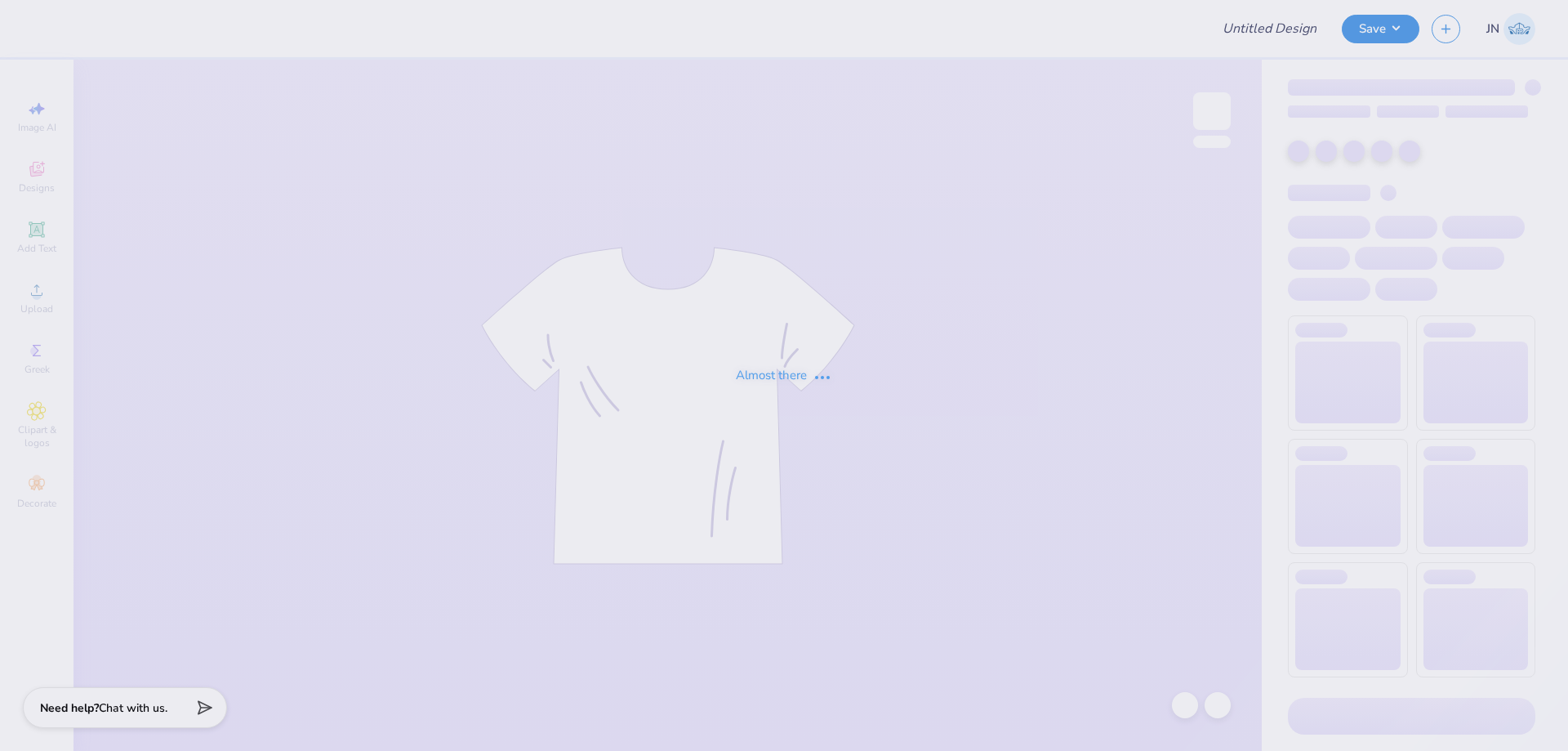
type input "Fall rush shirts!"
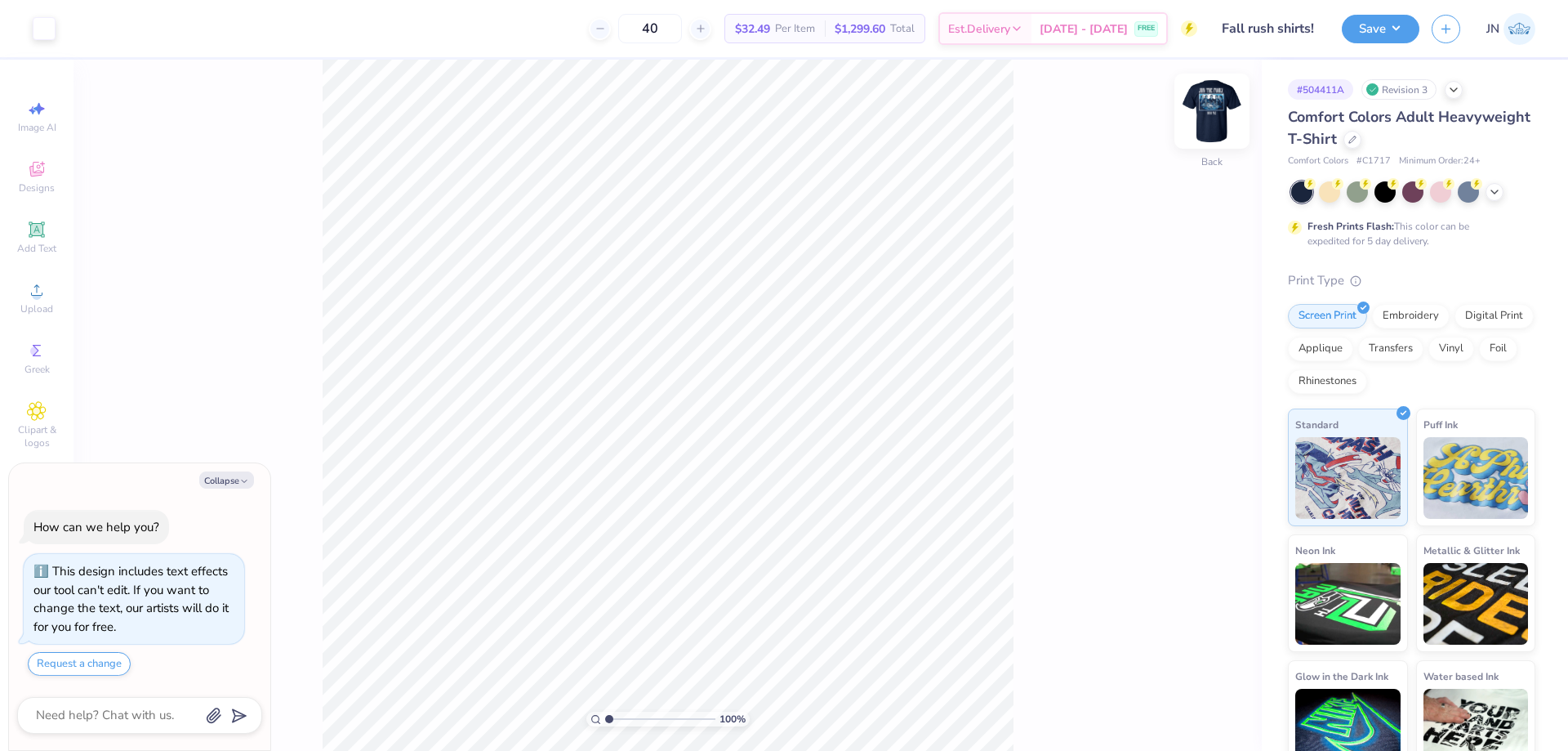
click at [1217, 126] on img at bounding box center [1213, 111] width 65 height 65
type textarea "x"
click at [619, 717] on input "range" at bounding box center [660, 719] width 110 height 15
type input "1.86"
click at [619, 717] on input "range" at bounding box center [660, 719] width 110 height 15
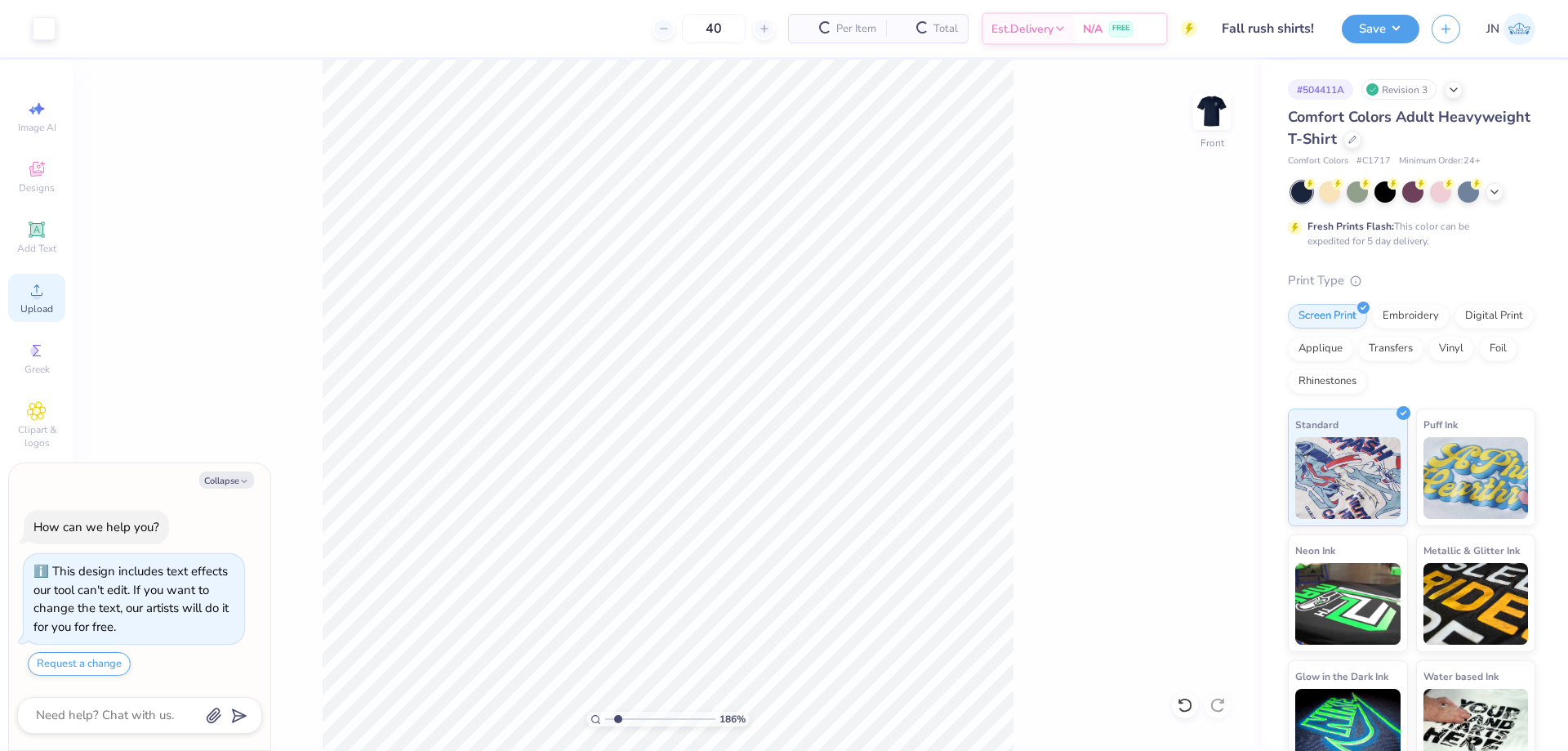
click at [41, 292] on icon at bounding box center [37, 290] width 20 height 20
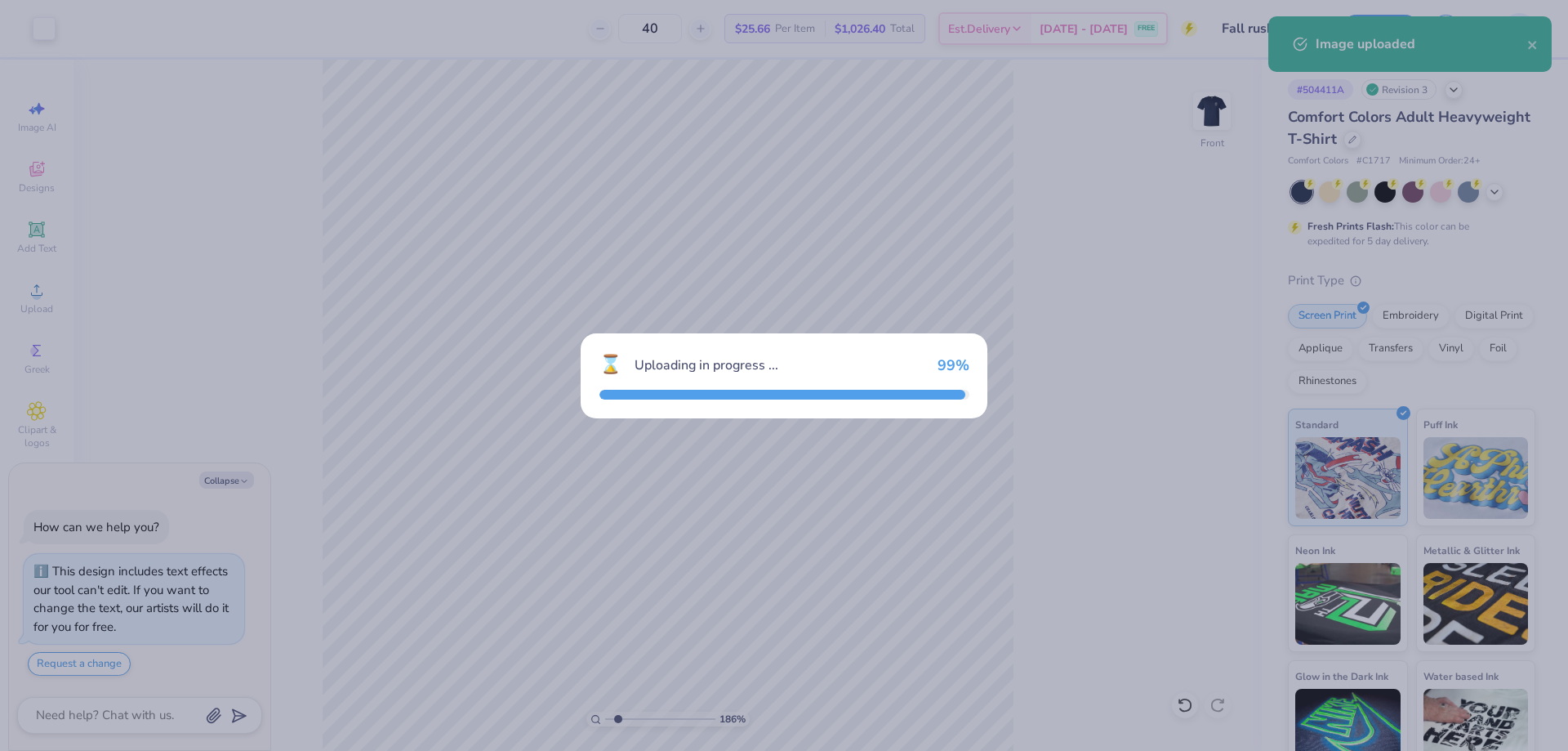
type textarea "x"
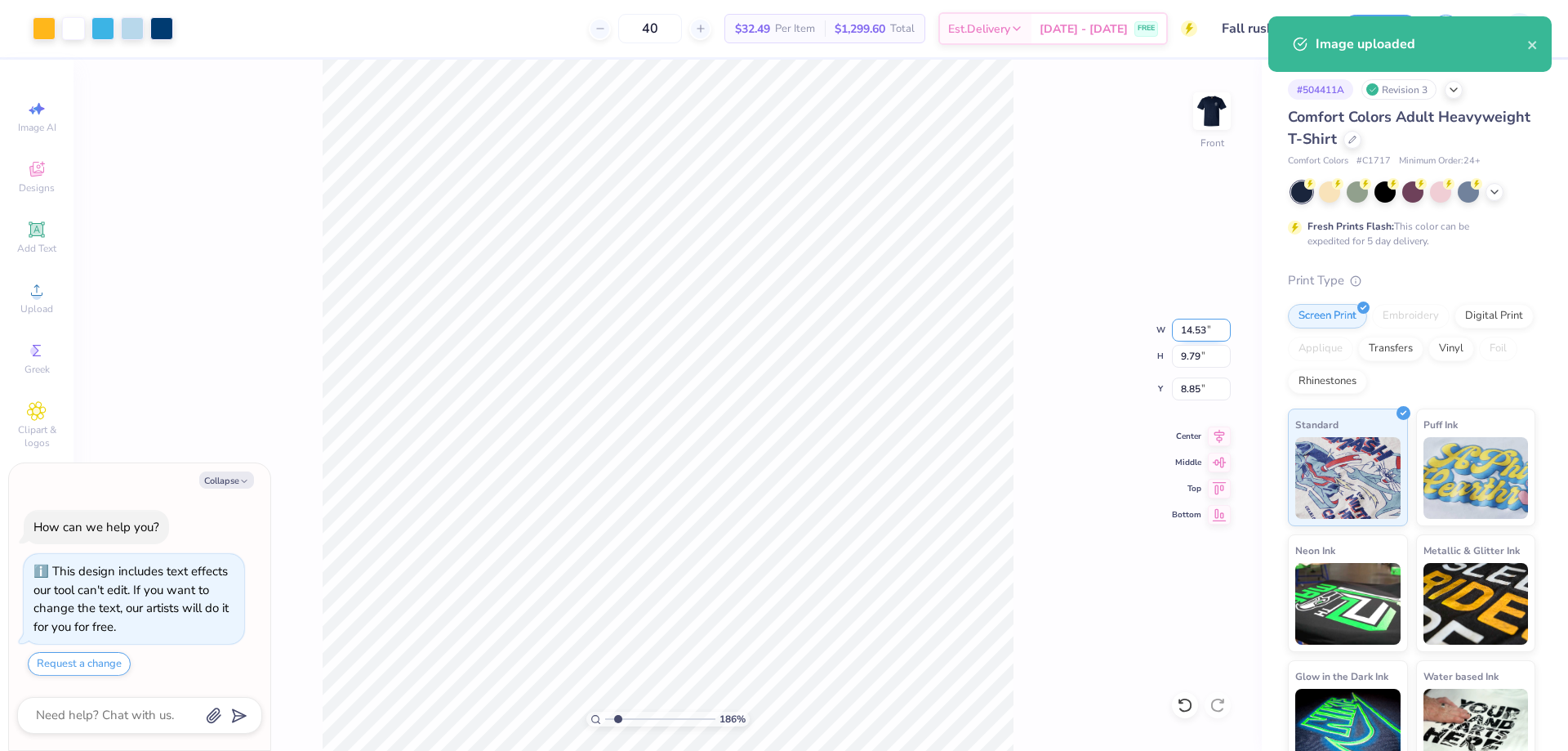
click at [1198, 321] on input "14.53" at bounding box center [1202, 330] width 59 height 23
type input "12"
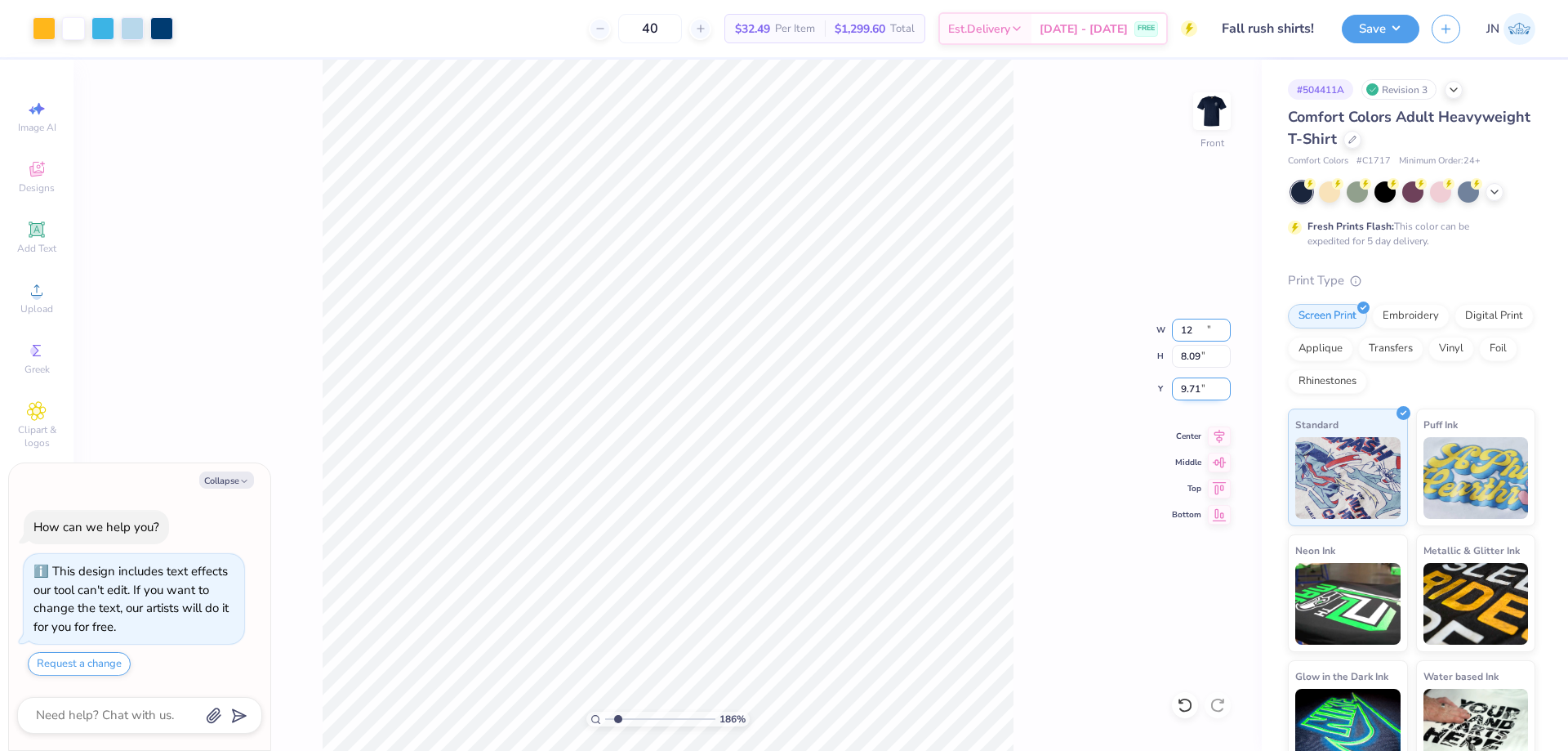
type textarea "x"
type input "12.00"
type input "8.09"
click at [1195, 387] on input "9.71" at bounding box center [1202, 389] width 59 height 23
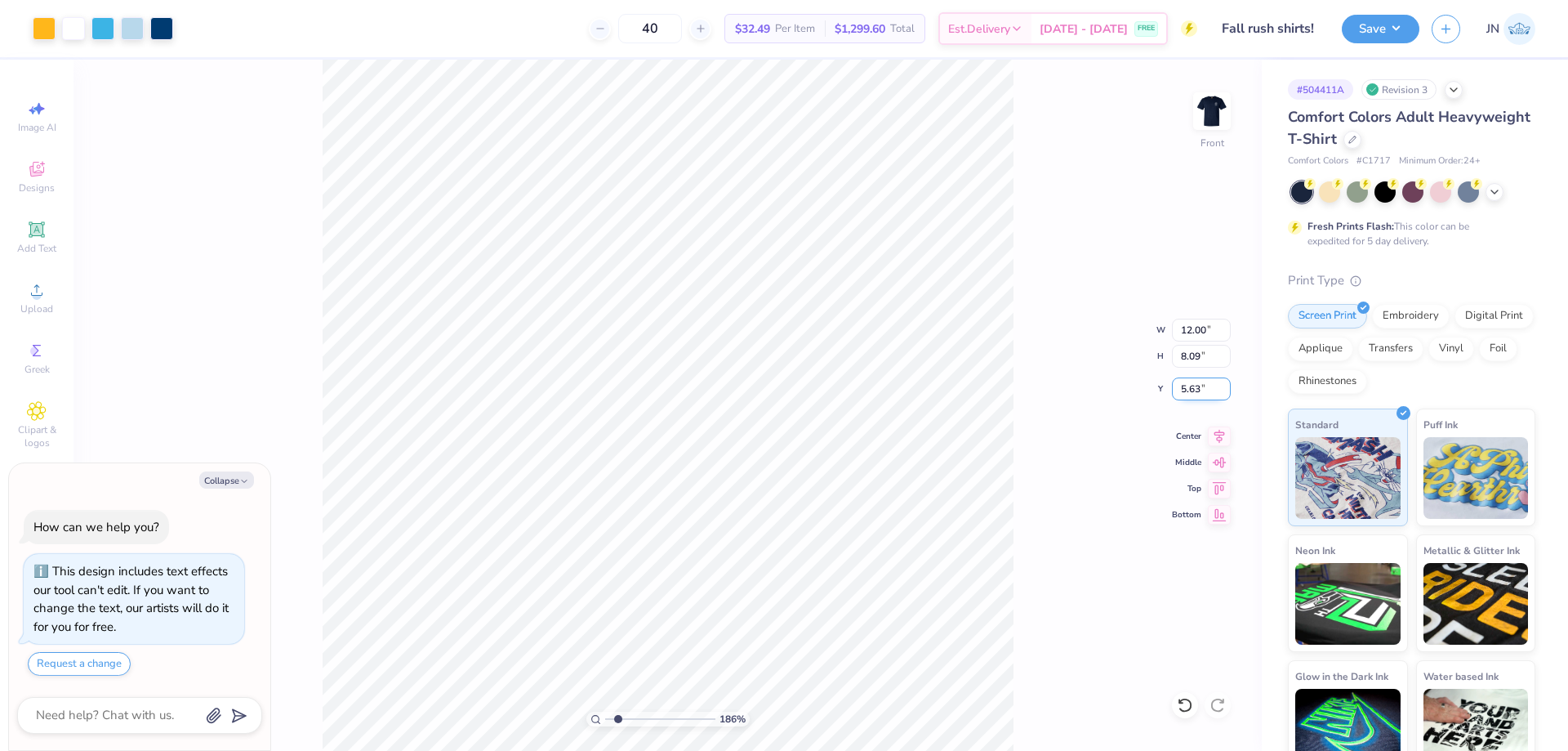
type input "5.63"
click at [1372, 38] on button "Save" at bounding box center [1381, 26] width 78 height 29
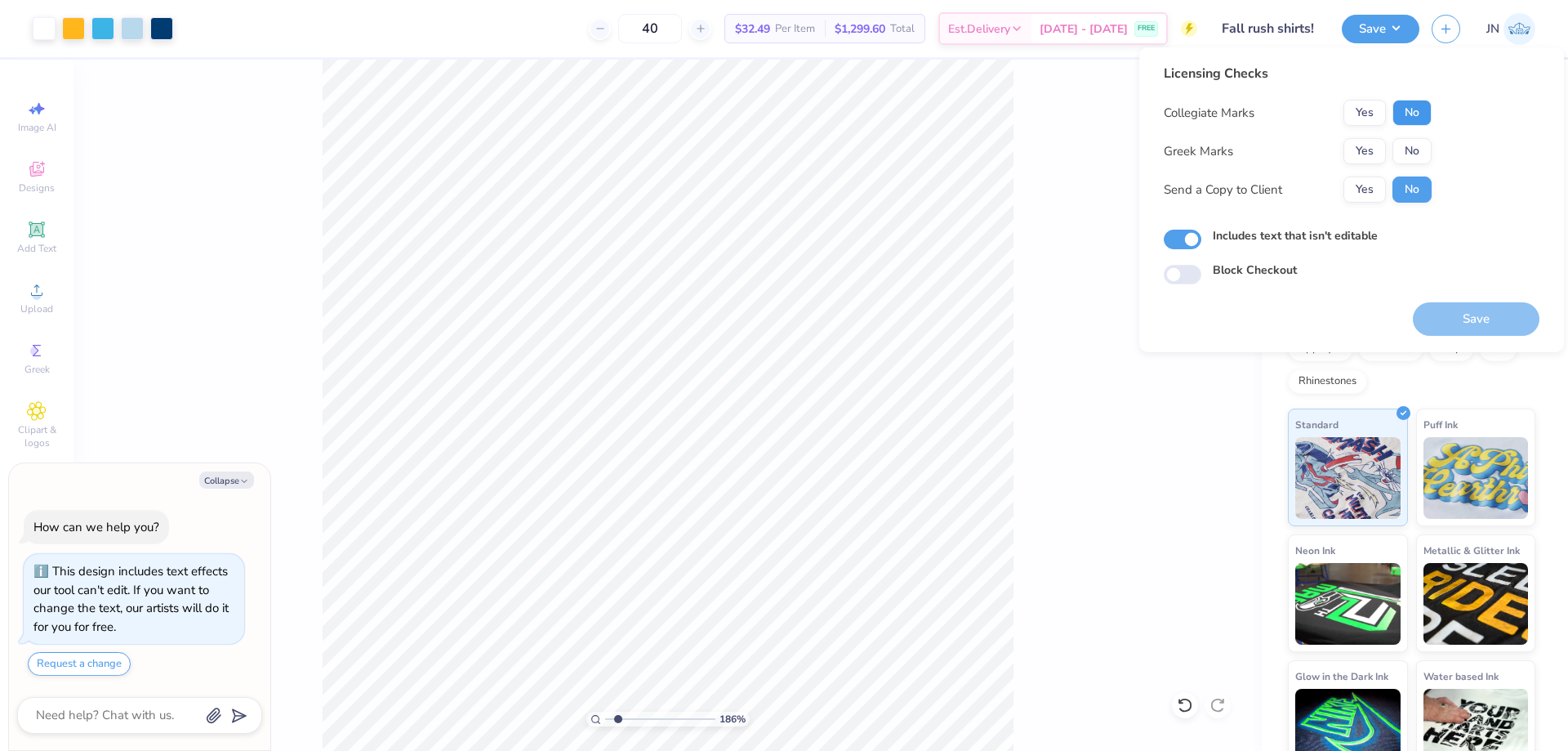
click at [1399, 119] on button "No" at bounding box center [1412, 113] width 39 height 26
click at [1378, 144] on button "Yes" at bounding box center [1365, 151] width 42 height 26
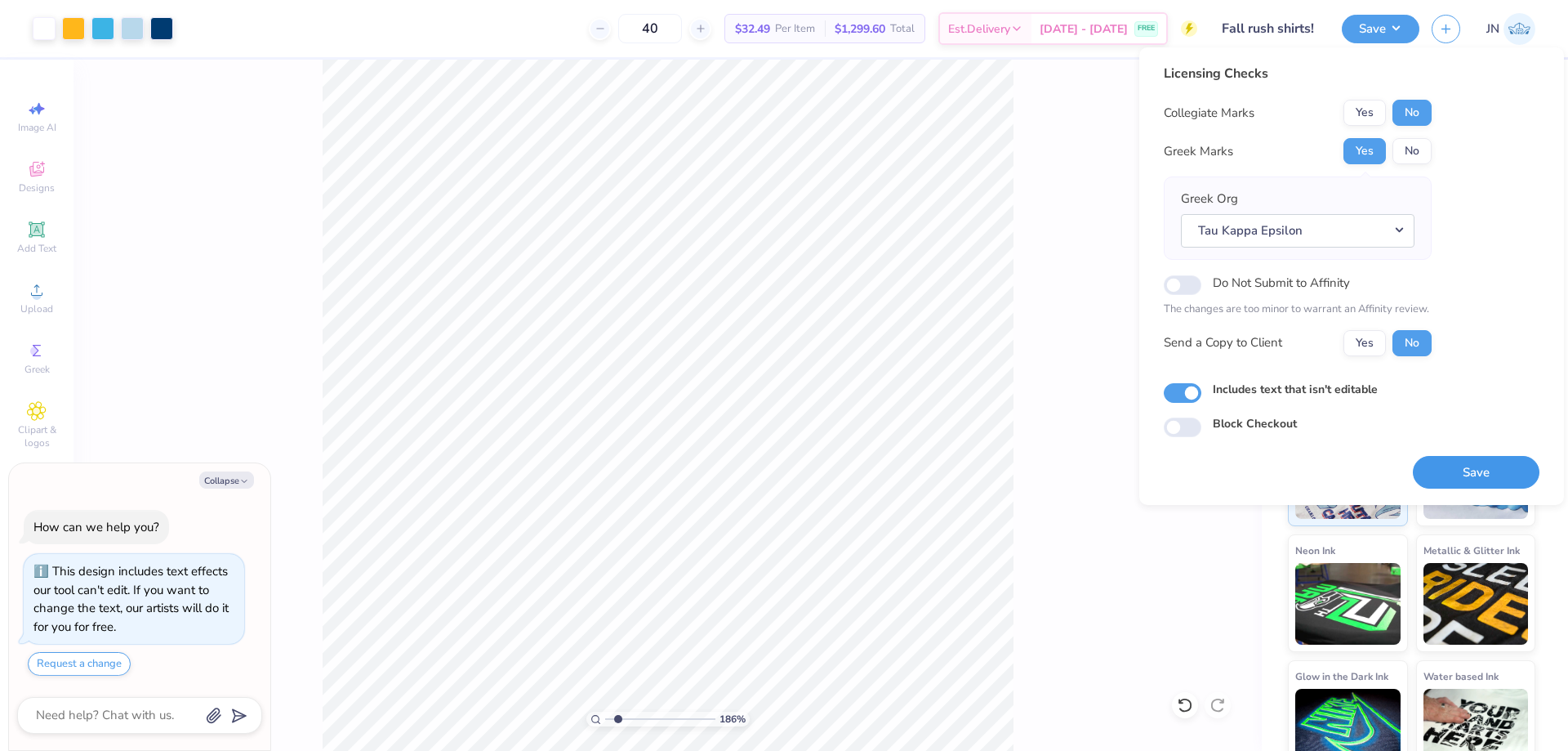
click at [1471, 461] on button "Save" at bounding box center [1476, 472] width 127 height 34
type textarea "x"
